Goal: Browse casually: Explore the website without a specific task or goal

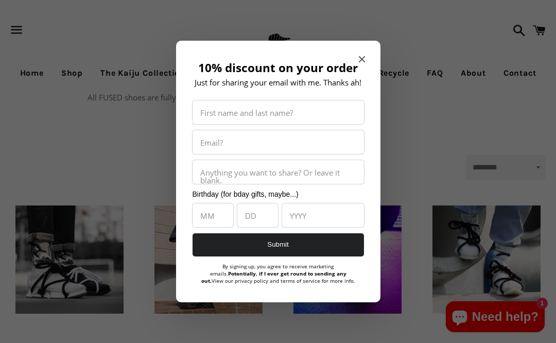
click at [359, 60] on span "Close modal" at bounding box center [362, 59] width 6 height 10
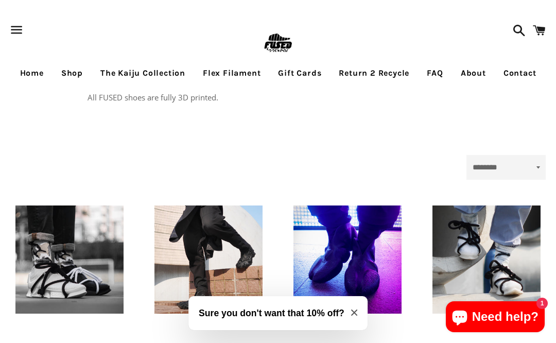
click at [228, 69] on link "Flex Filament" at bounding box center [231, 73] width 73 height 26
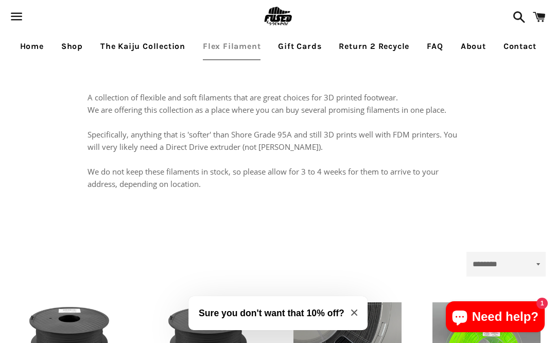
click at [43, 50] on link "Home" at bounding box center [31, 46] width 39 height 26
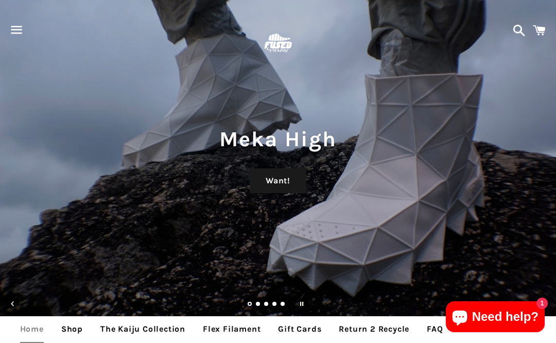
click at [23, 23] on span "button" at bounding box center [16, 29] width 23 height 31
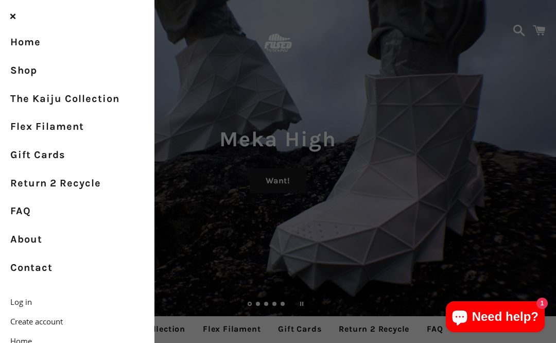
click at [24, 70] on link "Shop" at bounding box center [77, 71] width 154 height 28
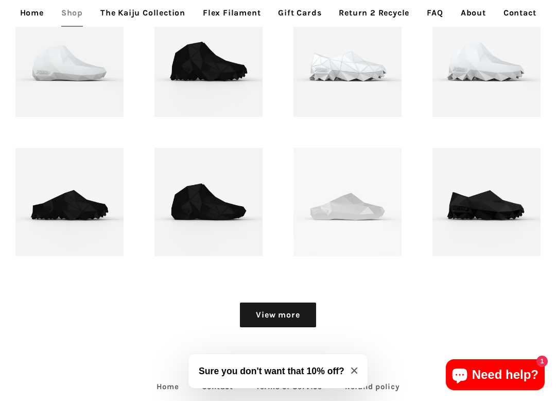
scroll to position [900, 0]
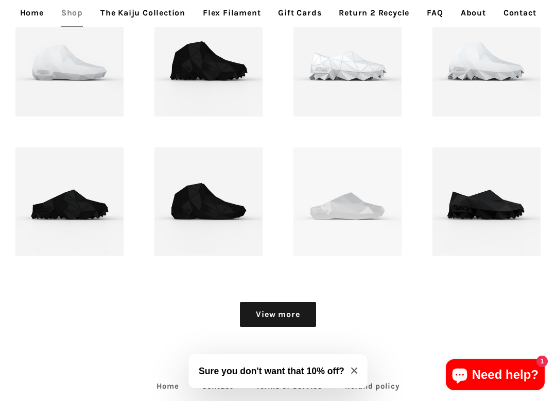
click at [291, 315] on link "View more" at bounding box center [278, 314] width 76 height 25
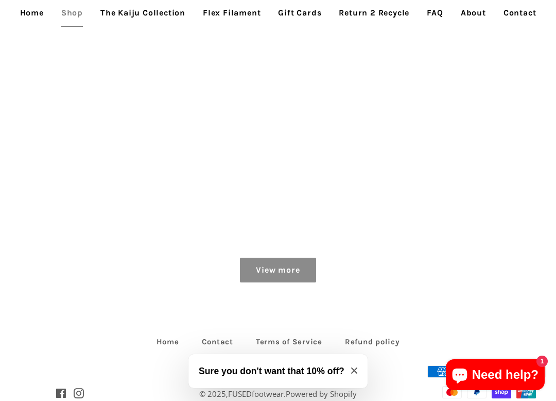
scroll to position [1222, 0]
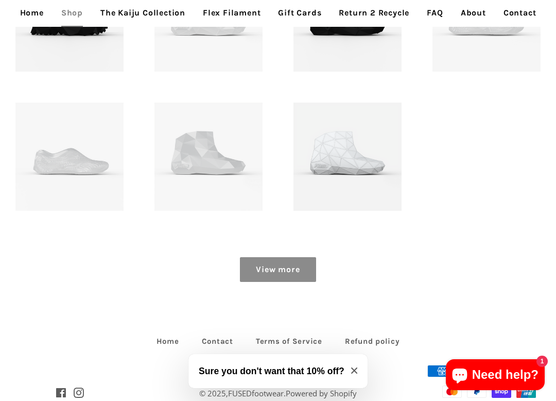
click at [292, 266] on link "View more" at bounding box center [278, 269] width 76 height 25
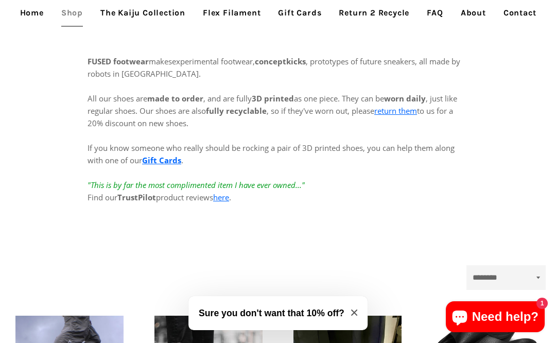
scroll to position [0, 0]
